Goal: Find specific page/section: Find specific page/section

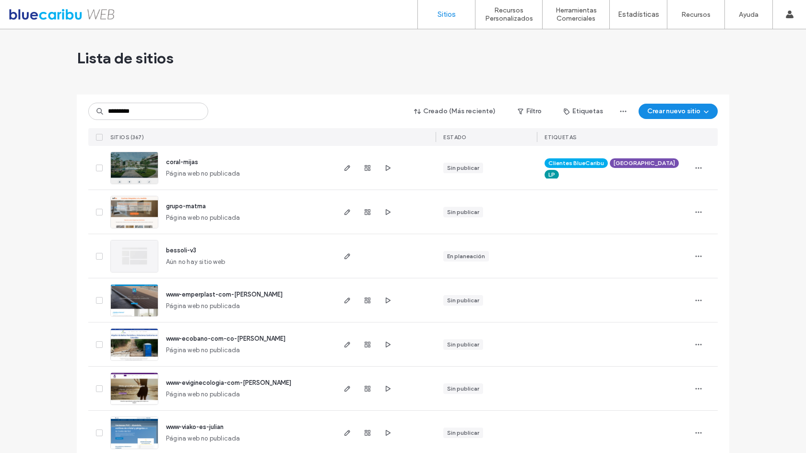
type input "*********"
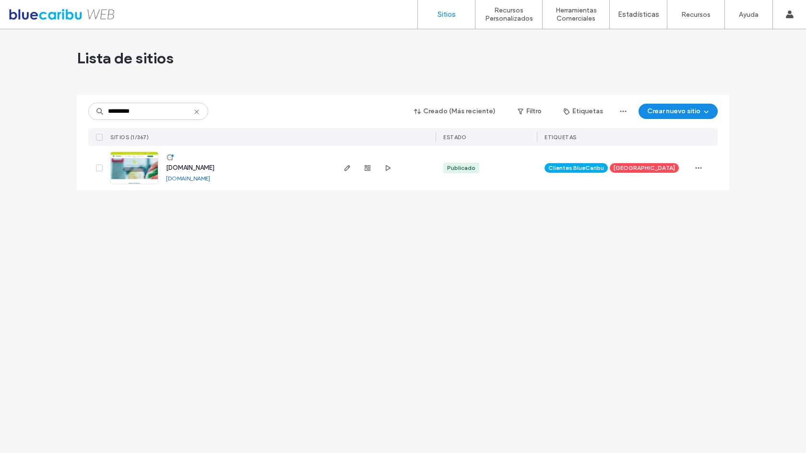
click at [209, 165] on span "[DOMAIN_NAME]" at bounding box center [190, 167] width 48 height 7
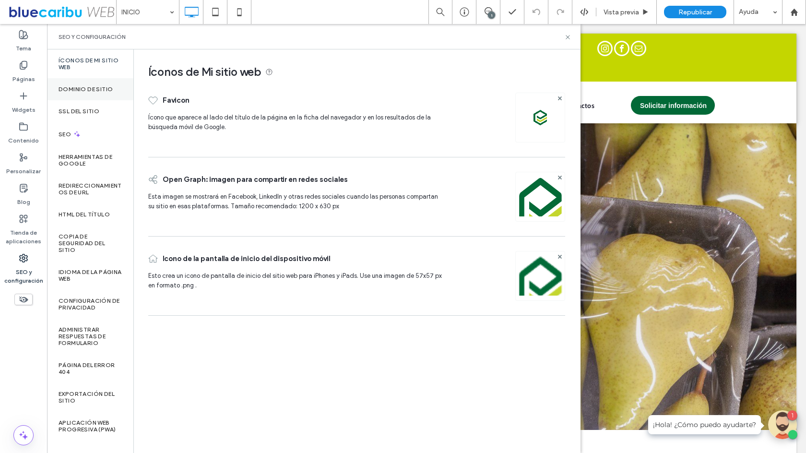
click at [95, 90] on label "Dominio de sitio" at bounding box center [86, 89] width 54 height 7
